Goal: Information Seeking & Learning: Find specific fact

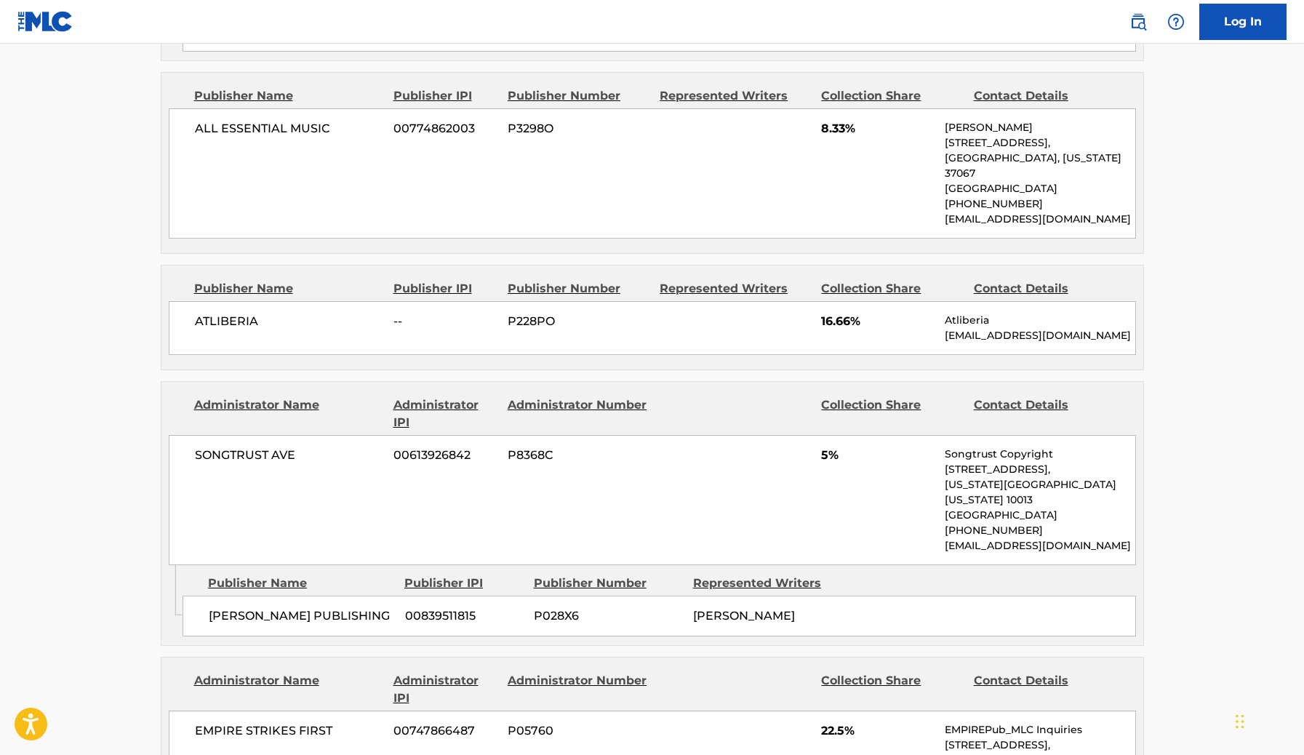
scroll to position [1553, 0]
drag, startPoint x: 829, startPoint y: 566, endPoint x: 681, endPoint y: 569, distance: 148.3
click at [681, 596] on div "ZACH PARADIS PUBLISHING 00839511815 P028X6 ZACHARY PARADIS" at bounding box center [658, 616] width 953 height 41
copy div "ZACHARY PARADIS"
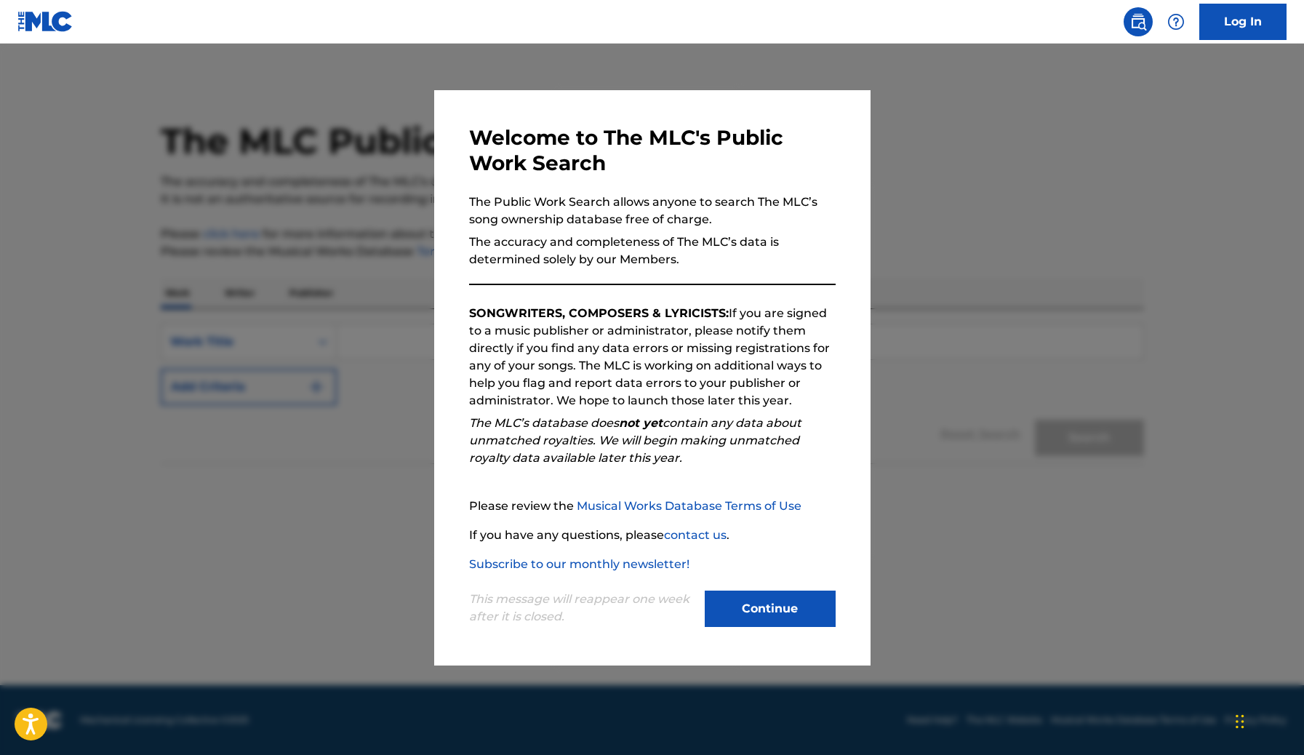
click at [746, 625] on button "Continue" at bounding box center [770, 608] width 131 height 36
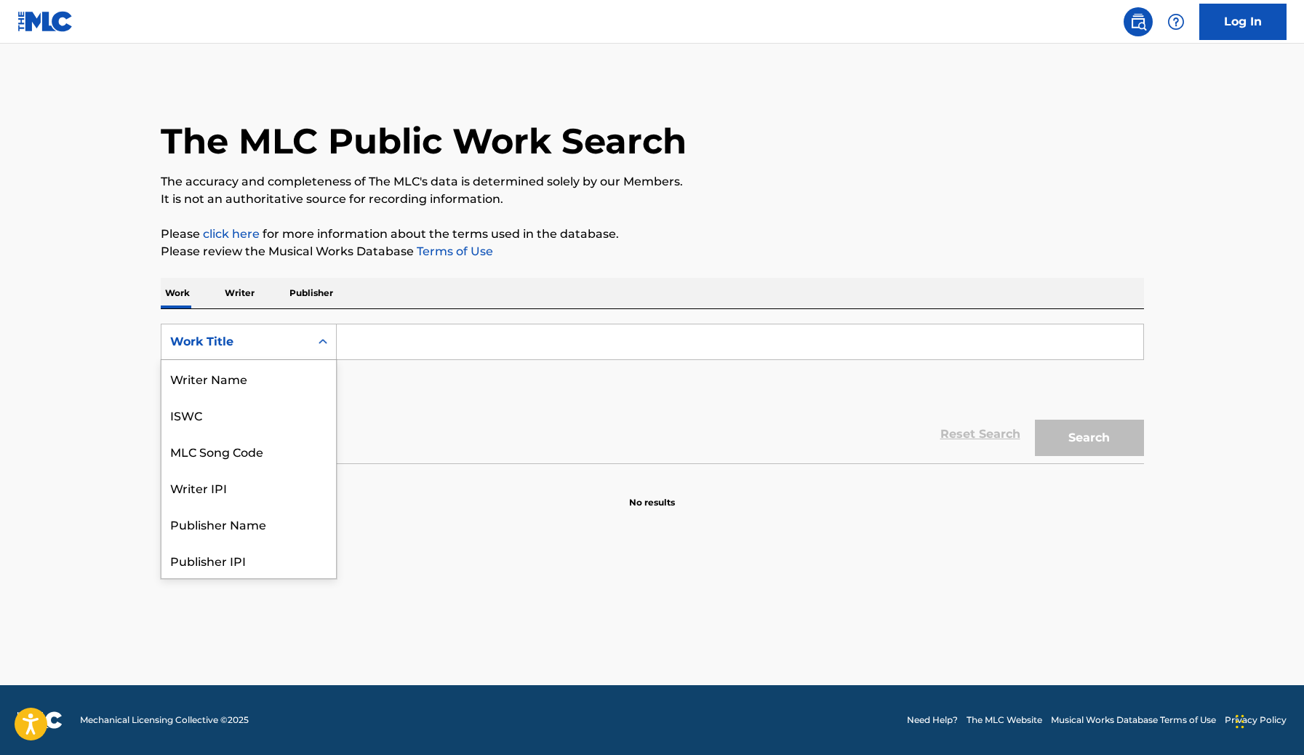
click at [278, 342] on div "Work Title" at bounding box center [235, 341] width 131 height 17
click at [253, 385] on div "MLC Song Code" at bounding box center [248, 378] width 174 height 36
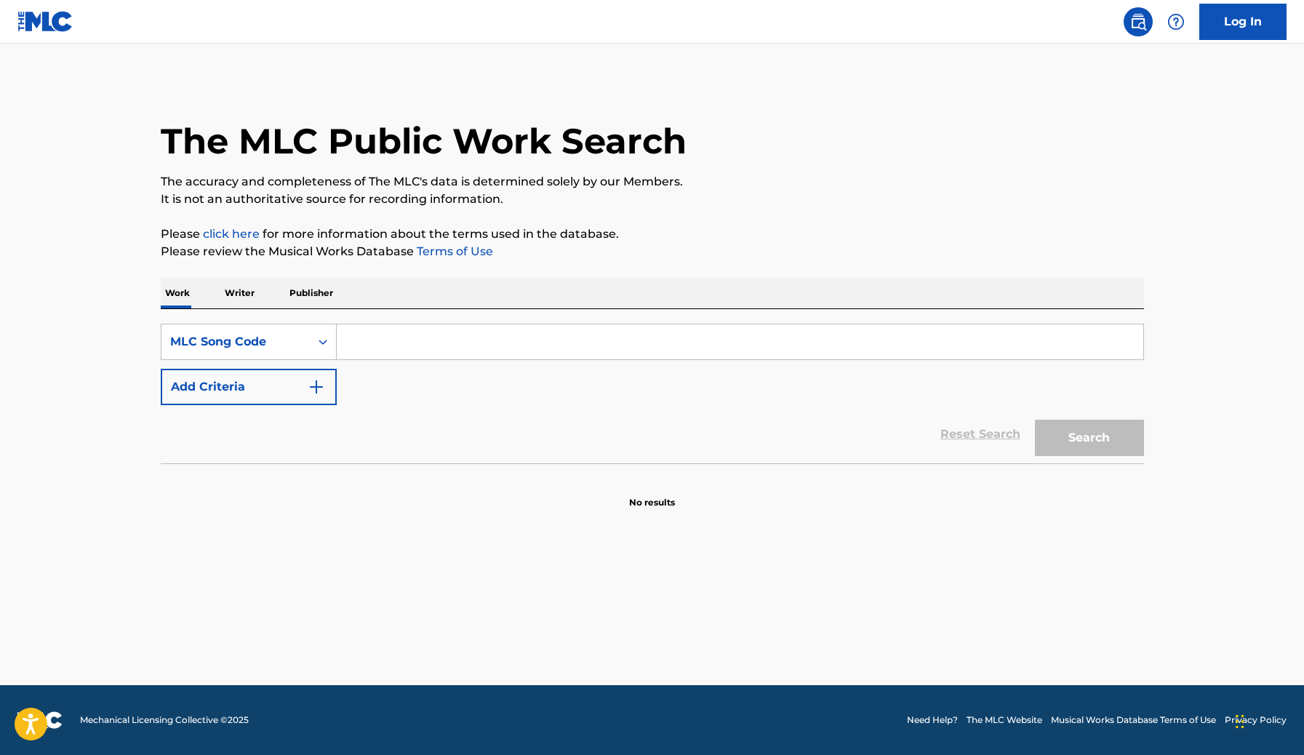
click at [396, 349] on input "Search Form" at bounding box center [740, 341] width 806 height 35
paste input "GD6WR1"
type input "GD6WR1"
click at [1035, 420] on button "Search" at bounding box center [1089, 438] width 109 height 36
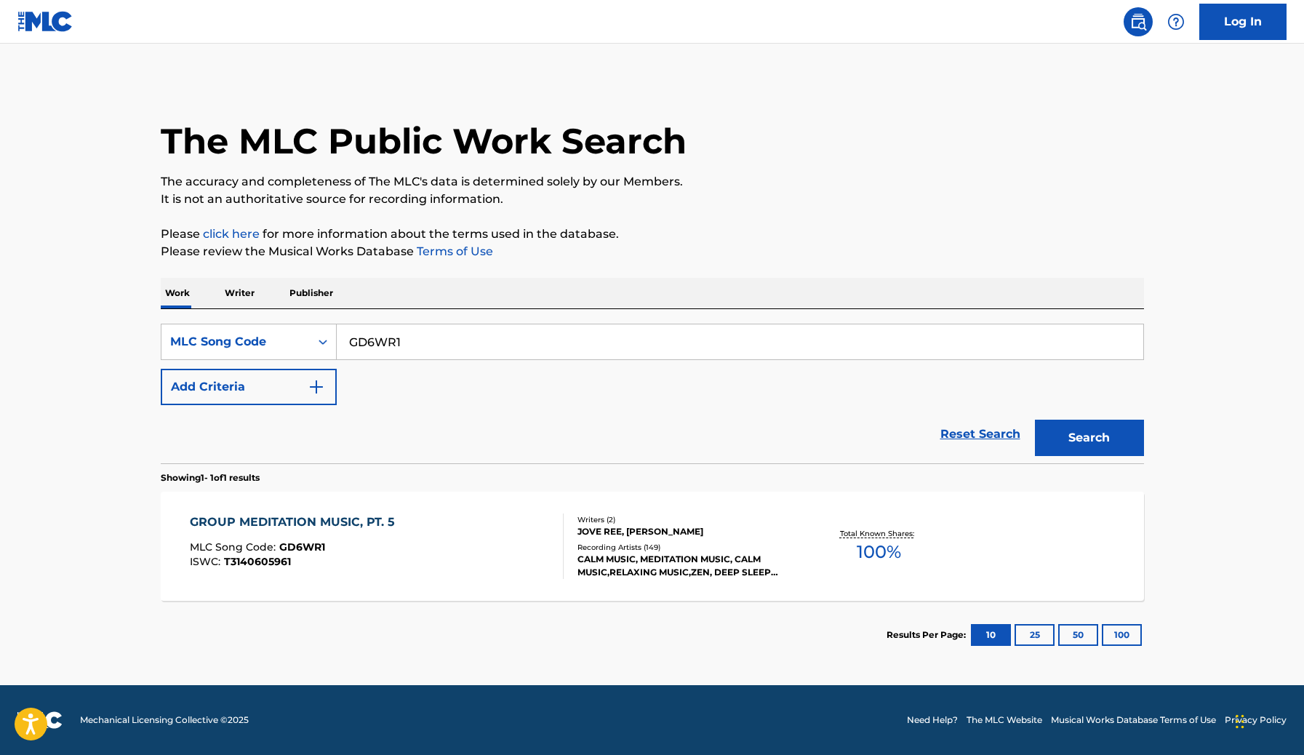
click at [502, 551] on div "GROUP MEDITATION MUSIC, PT. 5 MLC Song Code : GD6WR1 ISWC : T3140605961" at bounding box center [377, 545] width 374 height 65
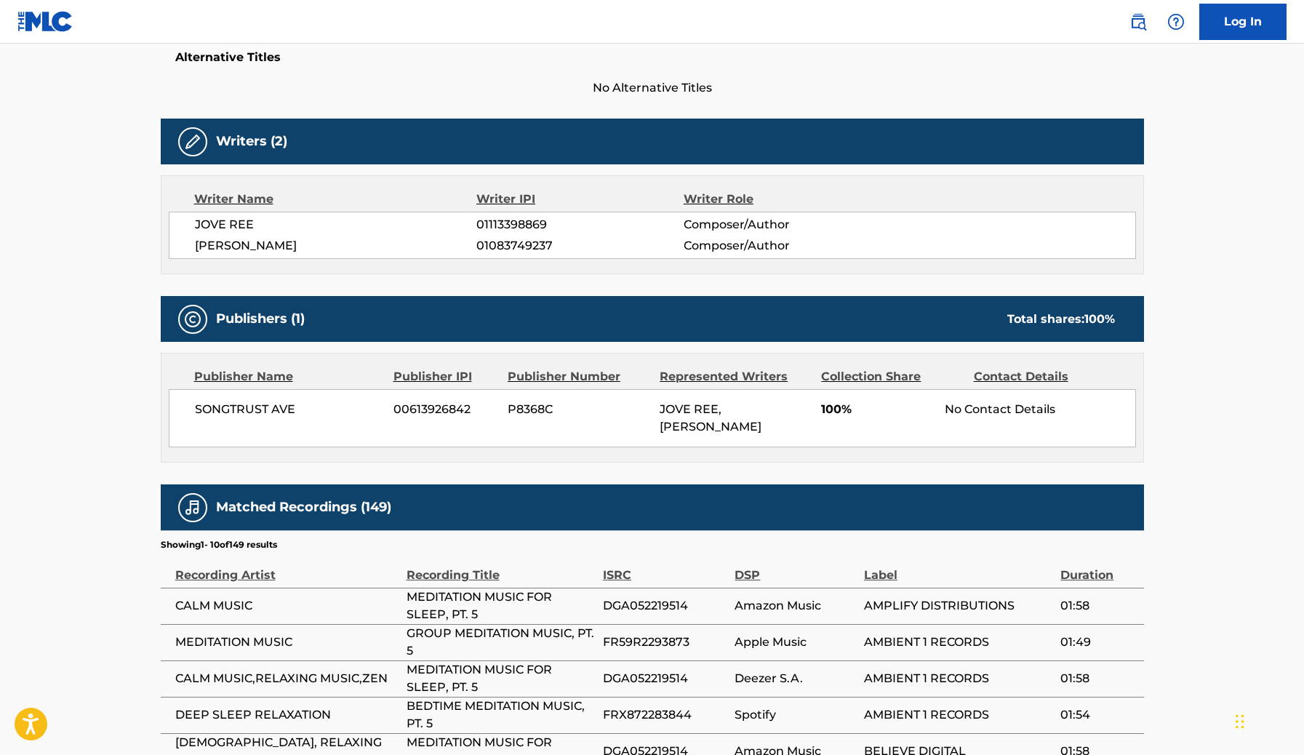
scroll to position [398, 0]
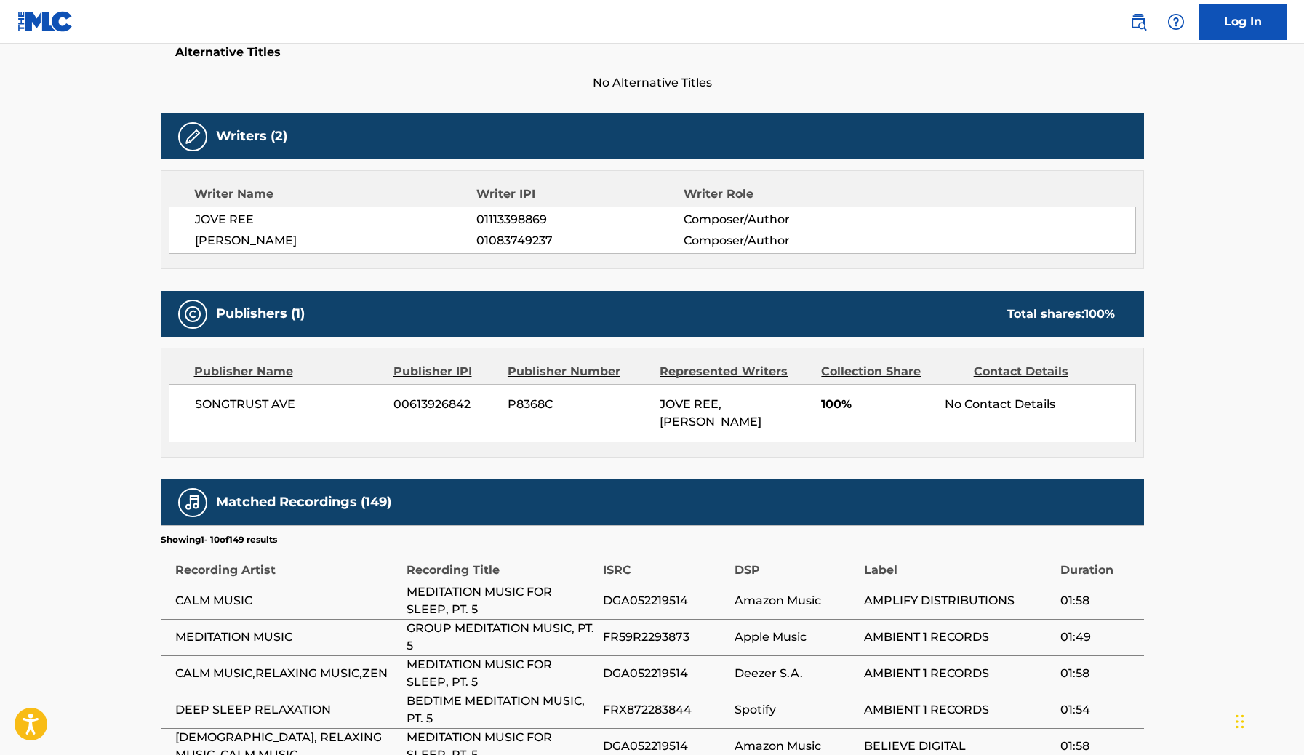
drag, startPoint x: 737, startPoint y: 418, endPoint x: 722, endPoint y: 402, distance: 22.1
click at [722, 403] on div "JOVE REE, [PERSON_NAME]" at bounding box center [734, 413] width 150 height 35
copy span "[PERSON_NAME]"
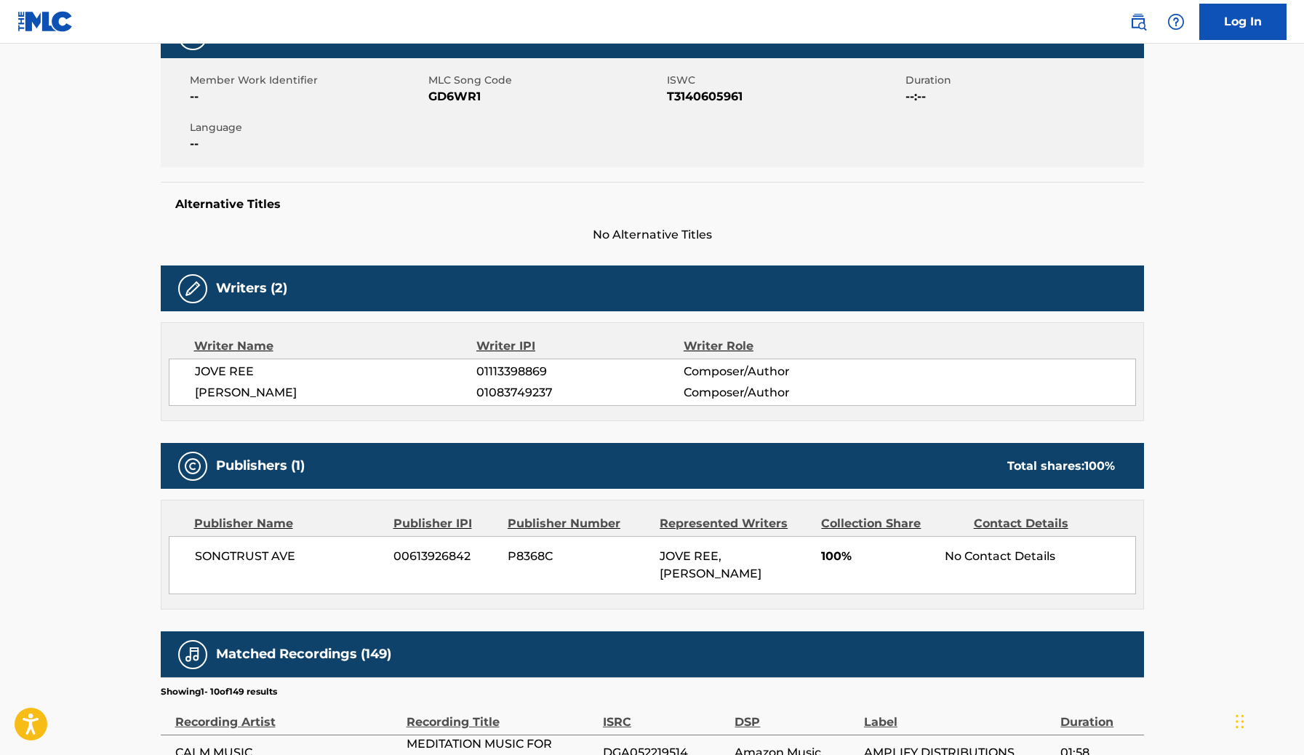
scroll to position [264, 0]
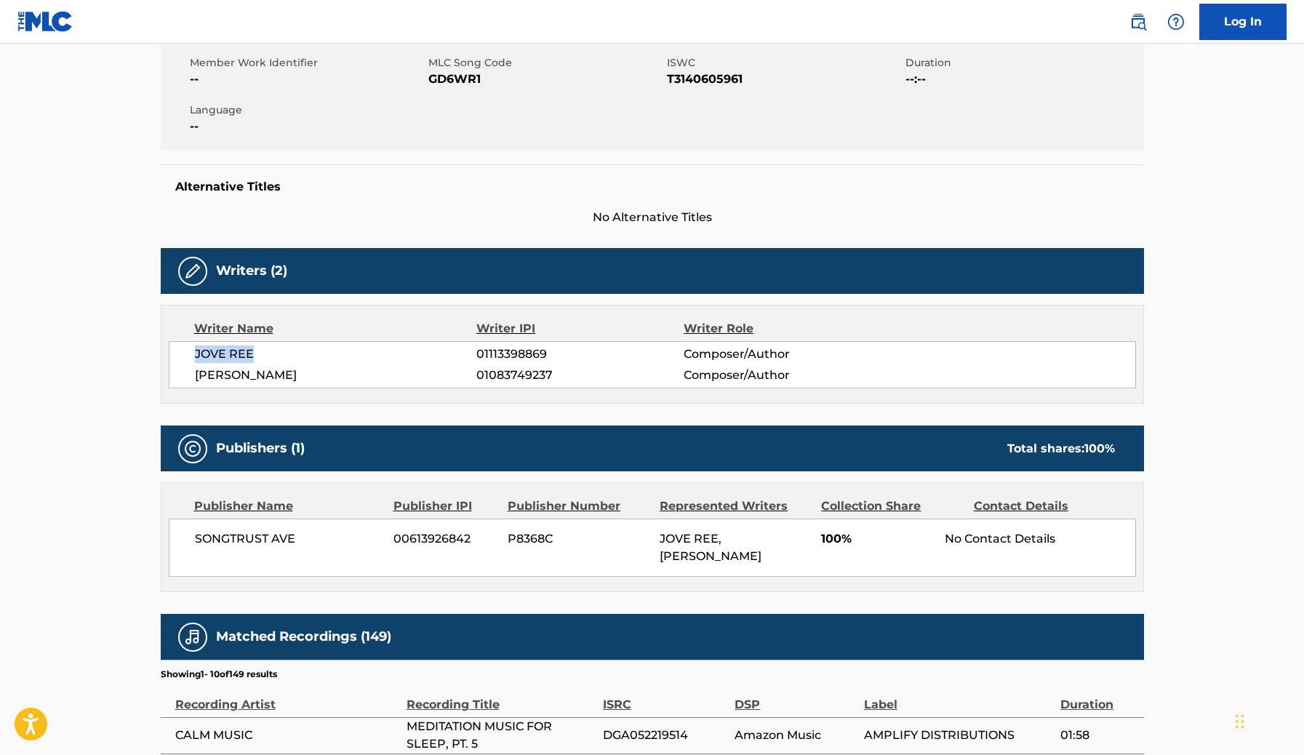
drag, startPoint x: 262, startPoint y: 354, endPoint x: 179, endPoint y: 356, distance: 82.9
click at [179, 356] on div "JOVE REE 01113398869 Composer/Author [PERSON_NAME] 01083749237 Composer/Author" at bounding box center [652, 364] width 967 height 47
copy span "JOVE REE"
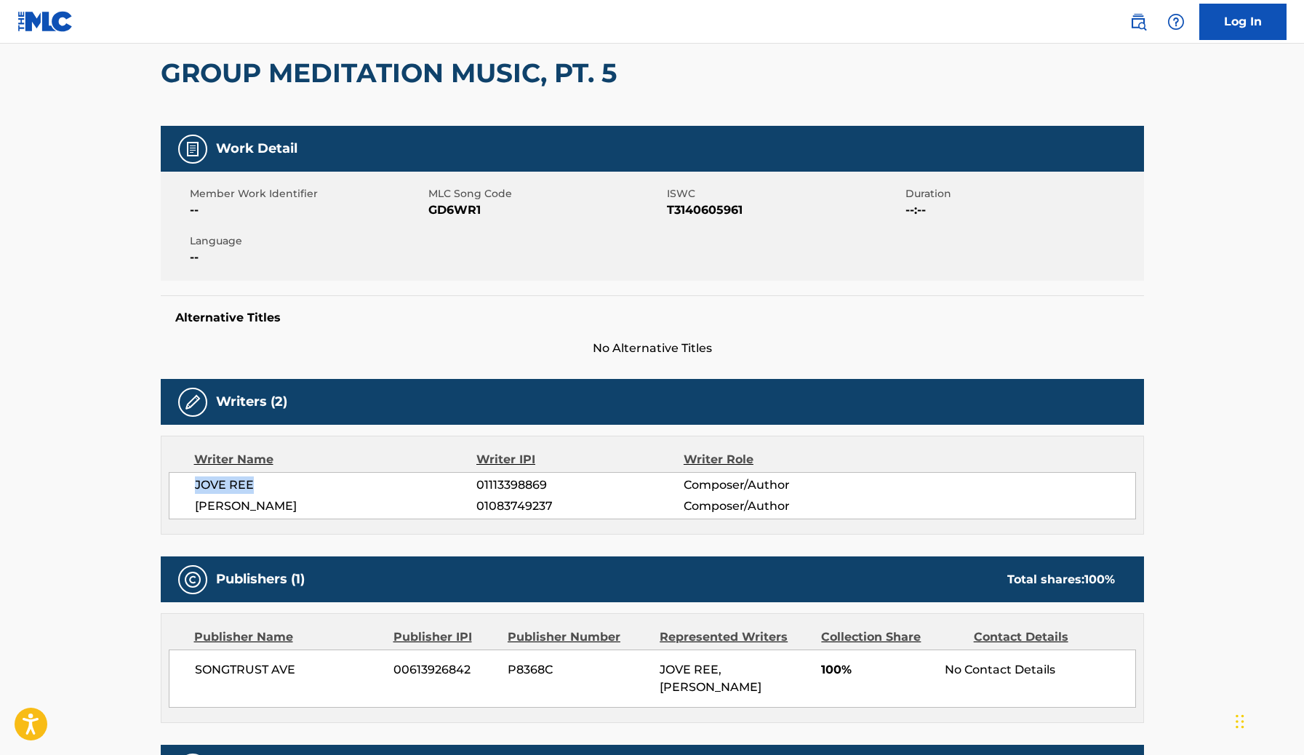
scroll to position [0, 0]
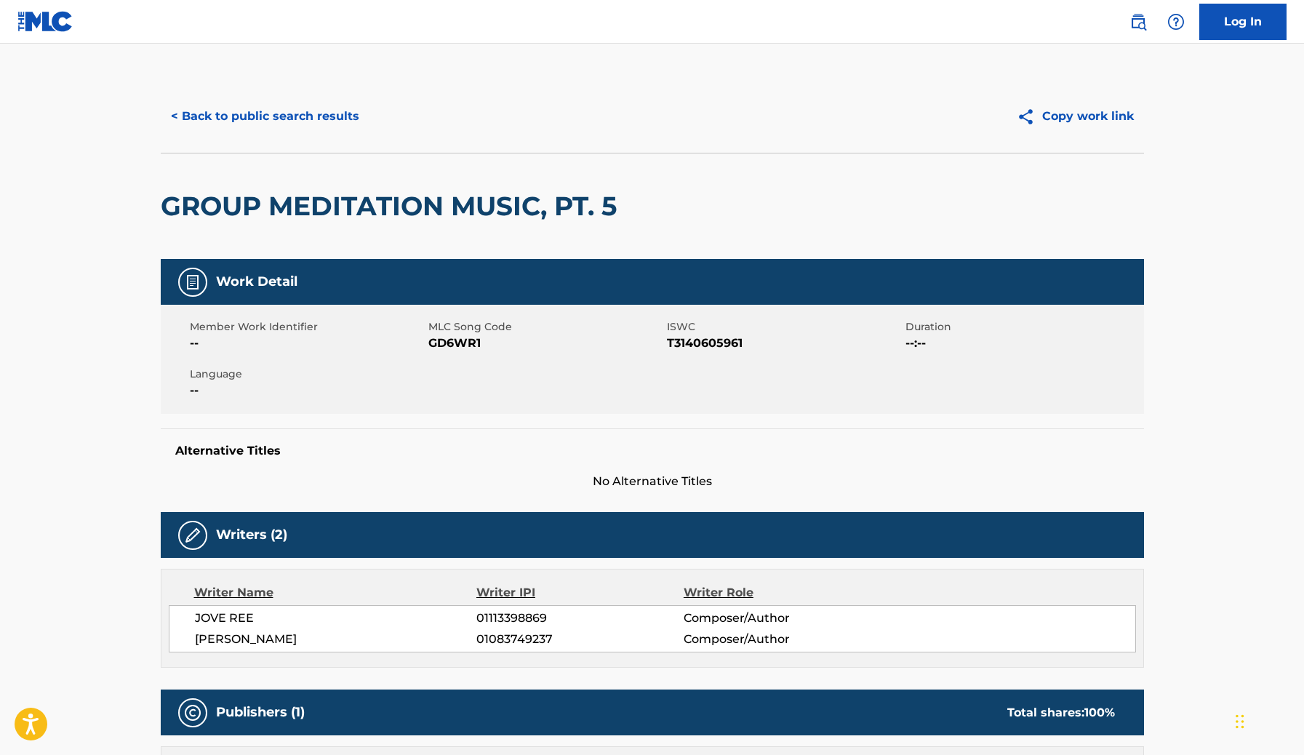
click at [278, 113] on button "< Back to public search results" at bounding box center [265, 116] width 209 height 36
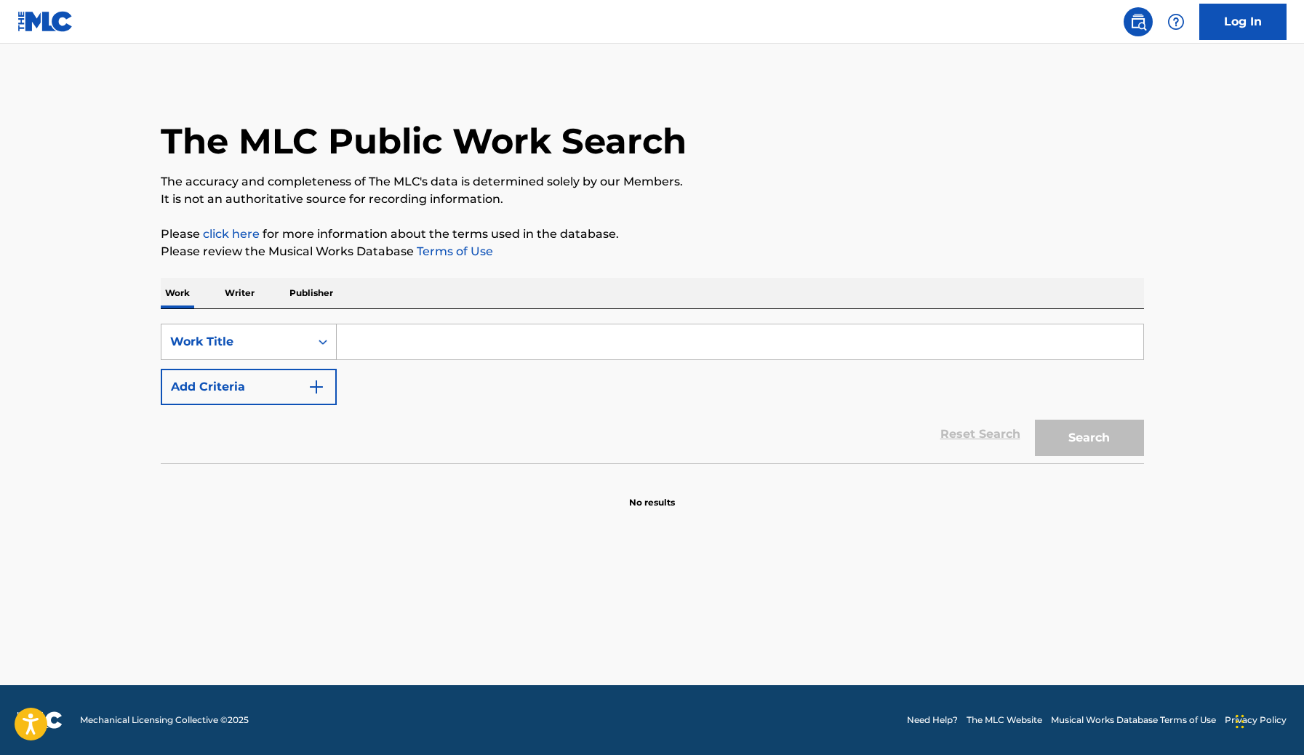
click at [278, 351] on div "Work Title" at bounding box center [235, 342] width 148 height 28
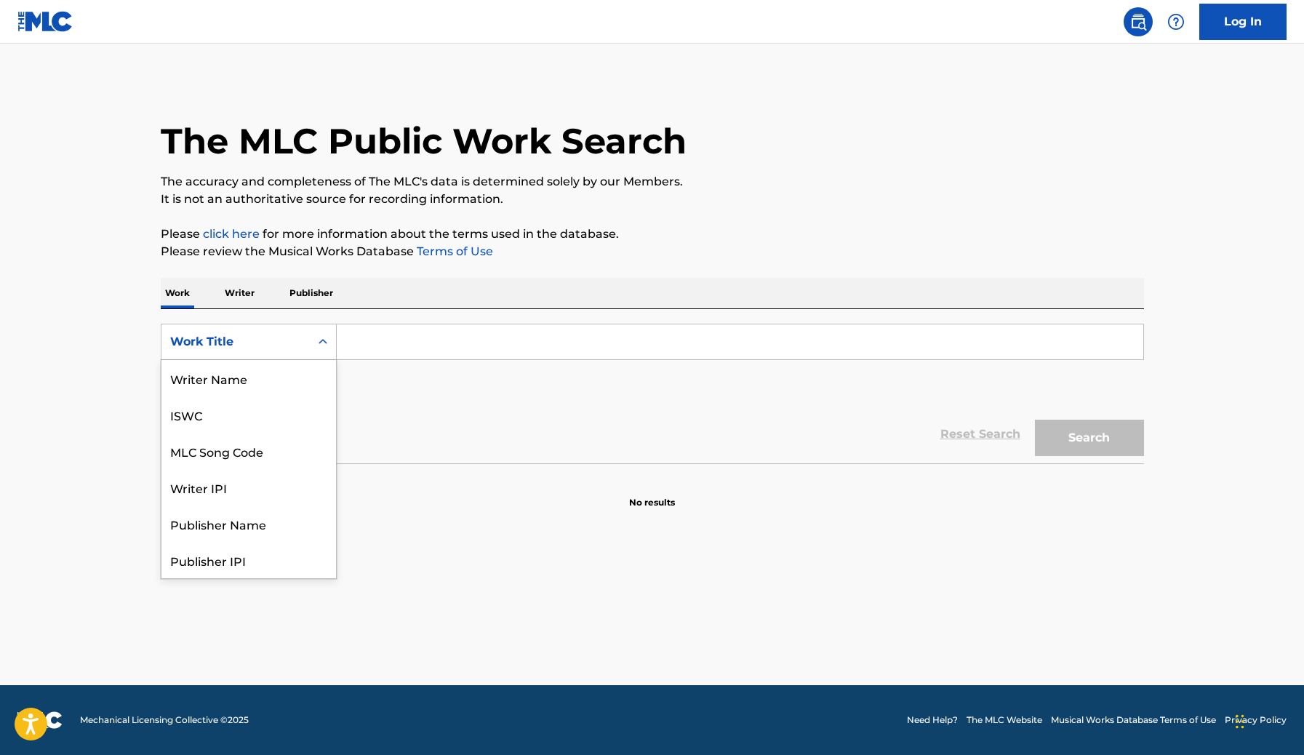
scroll to position [73, 0]
click at [261, 390] on div "MLC Song Code" at bounding box center [248, 378] width 174 height 36
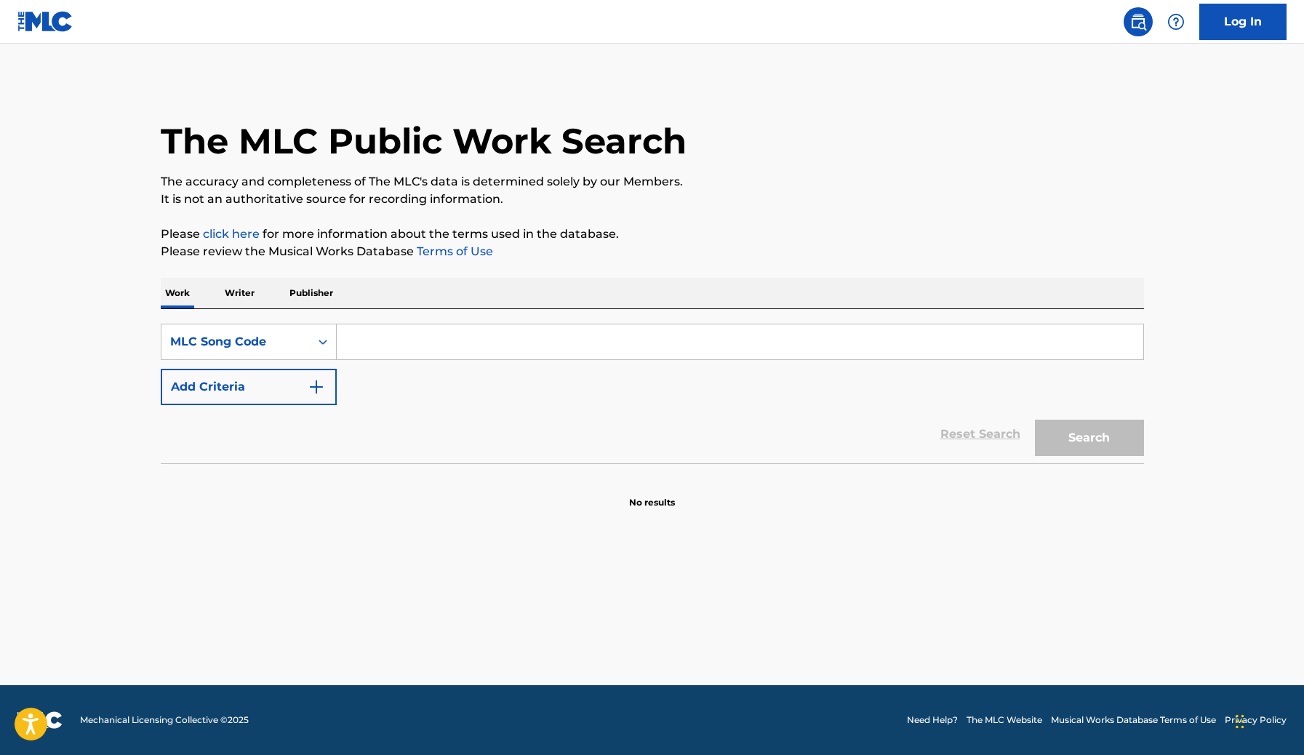
click at [390, 349] on input "Search Form" at bounding box center [740, 341] width 806 height 35
paste input "GD633Q"
type input "GD633Q"
click at [1035, 420] on button "Search" at bounding box center [1089, 438] width 109 height 36
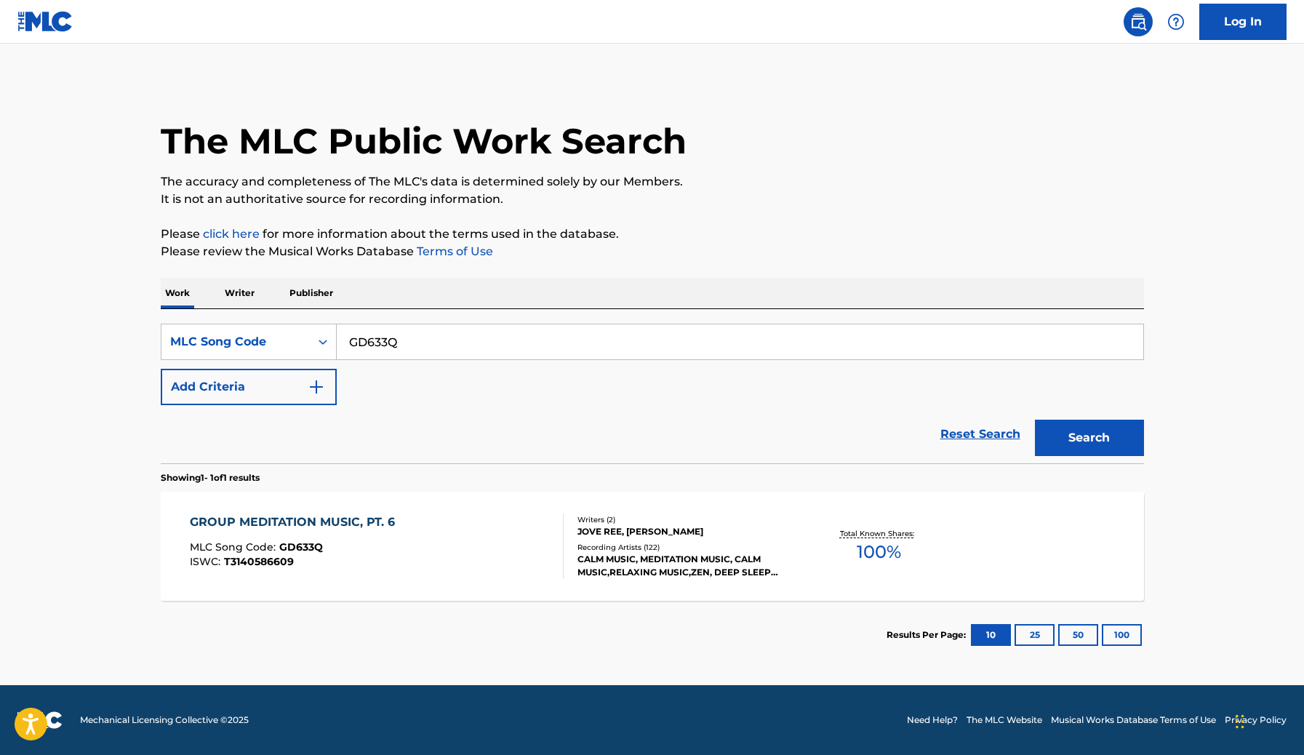
click at [398, 539] on div "GROUP MEDITATION MUSIC, PT. 6 MLC Song Code : GD633Q ISWC : T3140586609" at bounding box center [296, 545] width 212 height 65
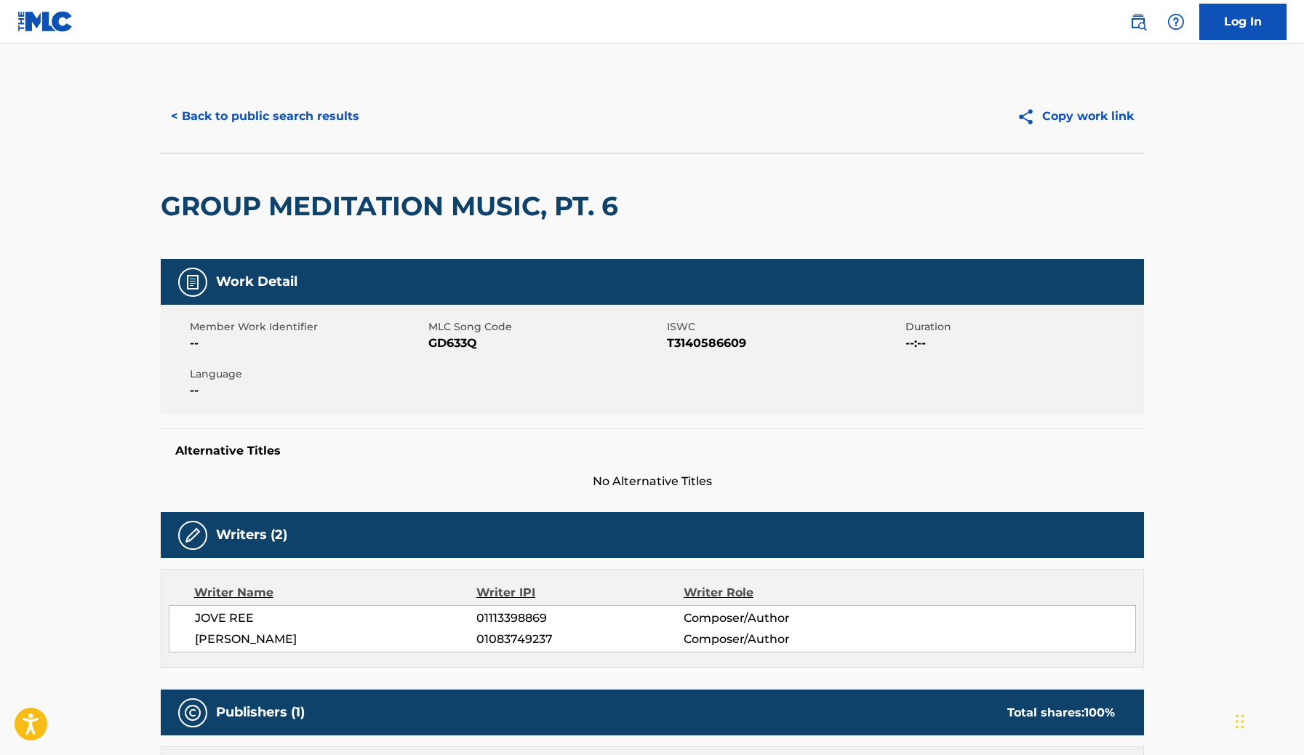
click at [300, 115] on button "< Back to public search results" at bounding box center [265, 116] width 209 height 36
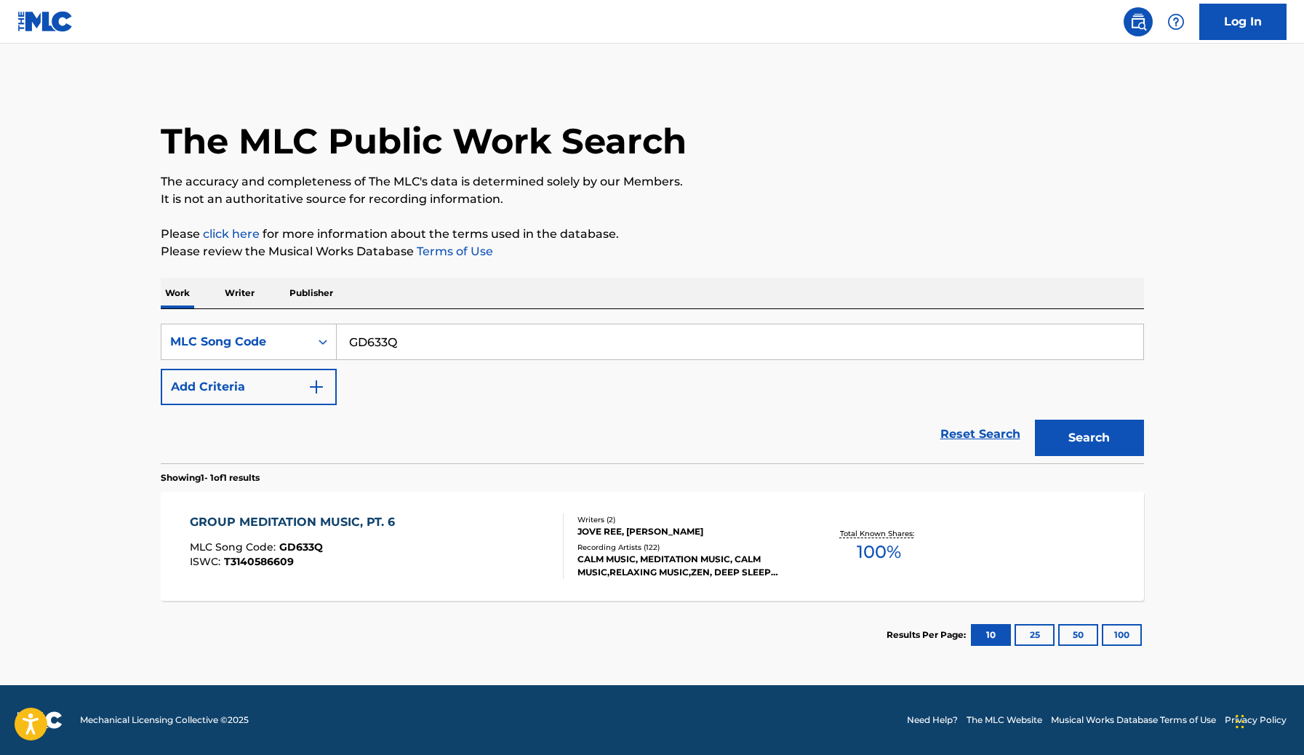
click at [401, 337] on input "GD633Q" at bounding box center [740, 341] width 806 height 35
paste input "PA8"
type input "GD6PA8"
click at [1035, 420] on button "Search" at bounding box center [1089, 438] width 109 height 36
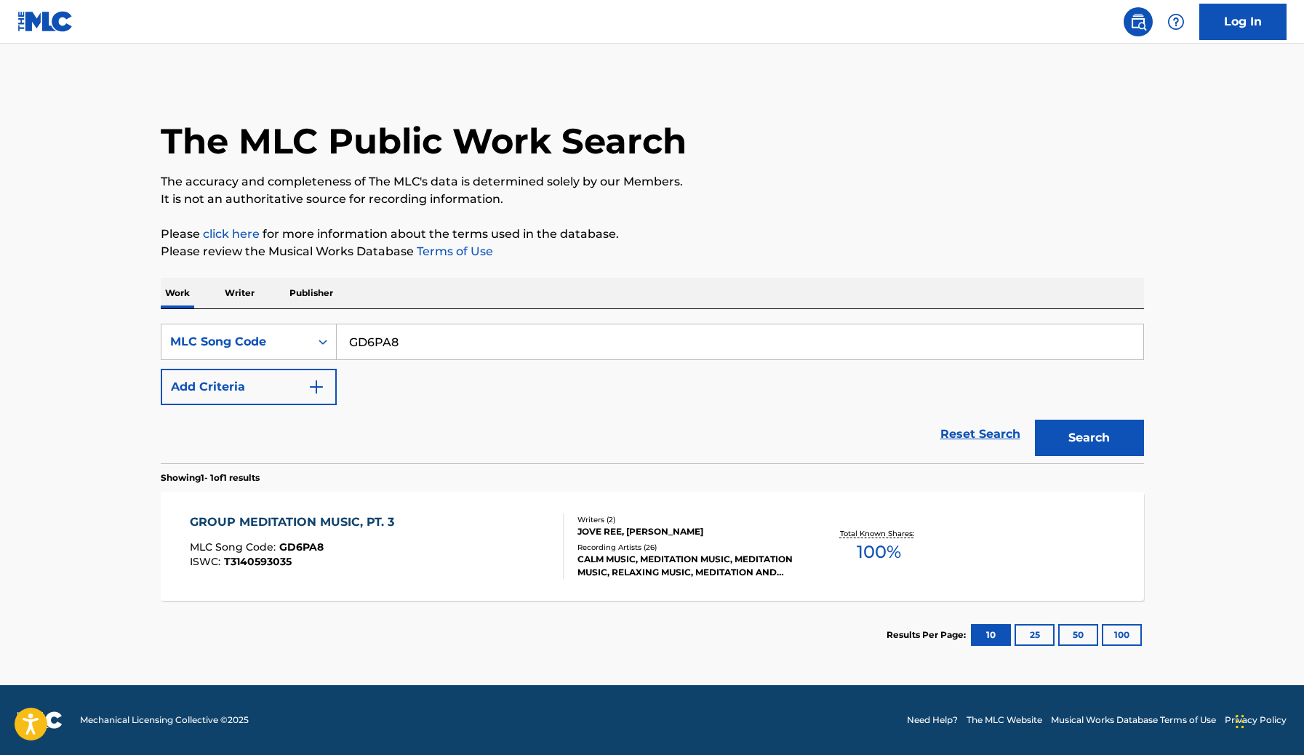
click at [411, 547] on div "GROUP MEDITATION MUSIC, PT. 3 MLC Song Code : GD6PA8 ISWC : T3140593035" at bounding box center [377, 545] width 374 height 65
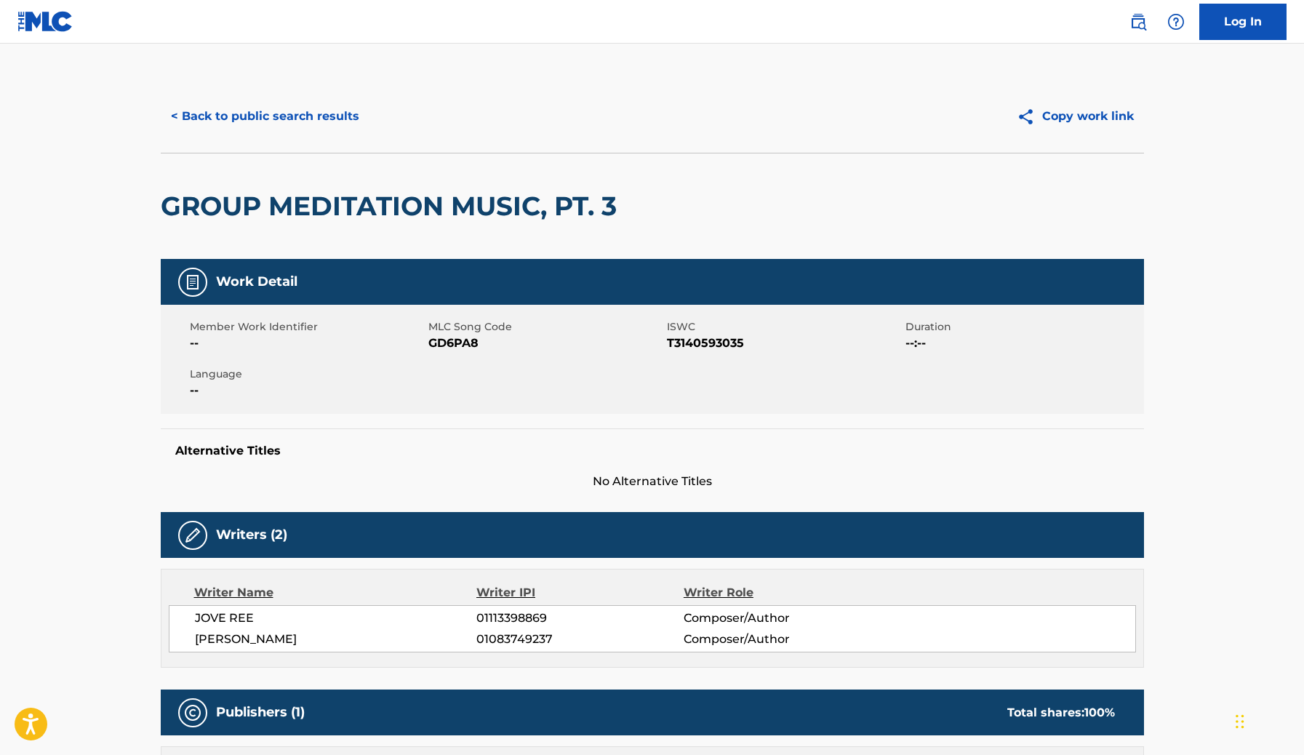
drag, startPoint x: 310, startPoint y: 643, endPoint x: 193, endPoint y: 644, distance: 117.8
click at [193, 644] on div "JOVE REE 01113398869 Composer/Author CHARLIE MONTES 01083749237 Composer/Author" at bounding box center [652, 628] width 967 height 47
copy span "CHARLIE MONTES"
